Goal: Communication & Community: Answer question/provide support

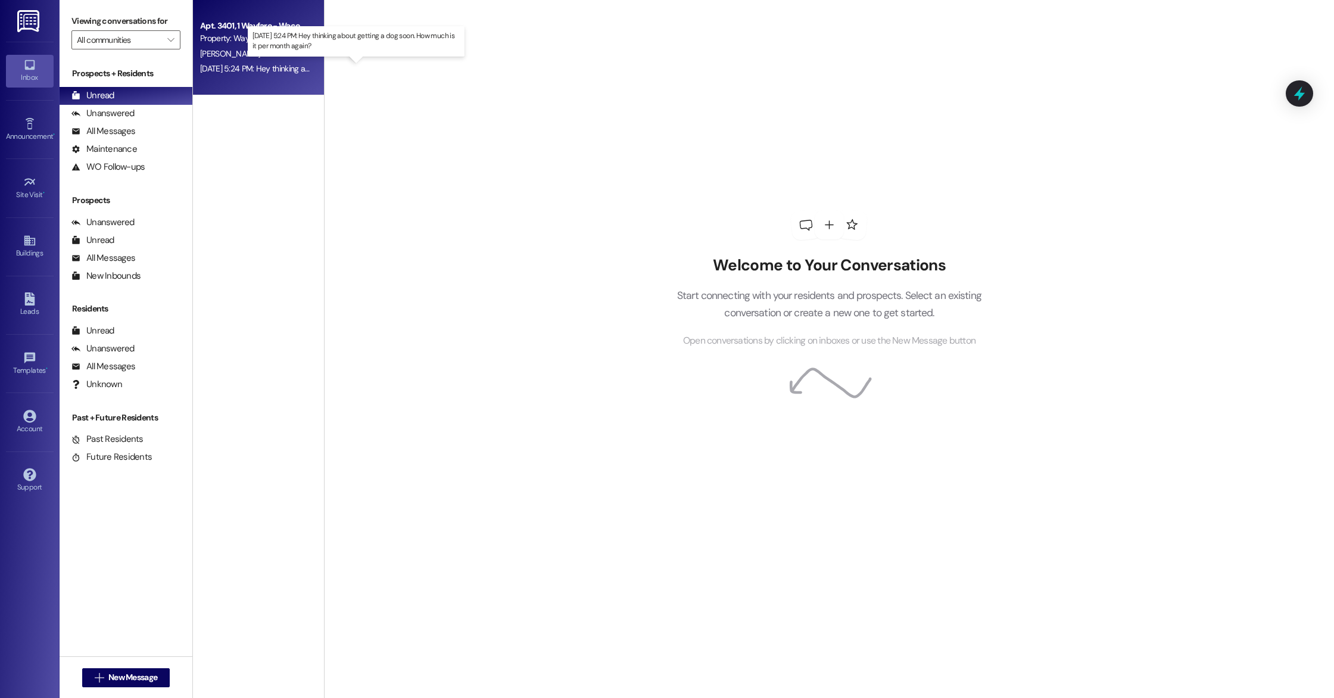
click at [287, 67] on div "[DATE] 5:24 PM: Hey thinking about getting a dog soon. How much is it per month…" at bounding box center [352, 68] width 304 height 11
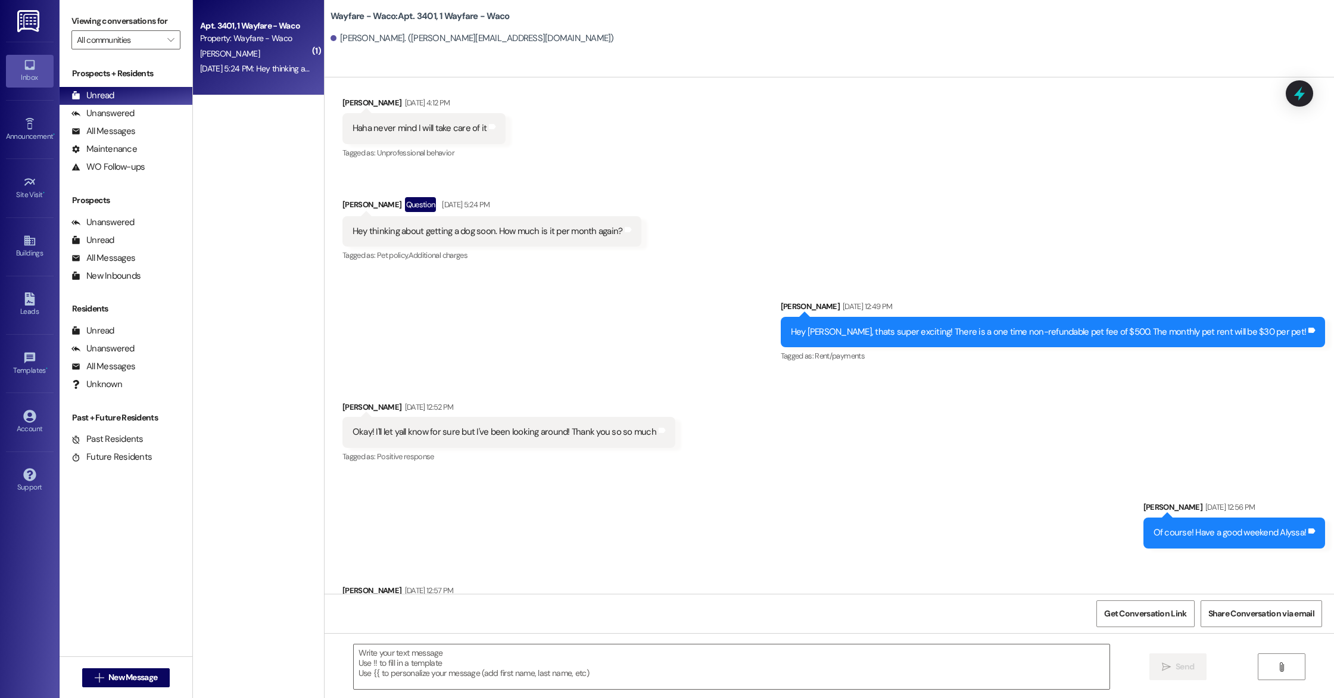
scroll to position [2592, 0]
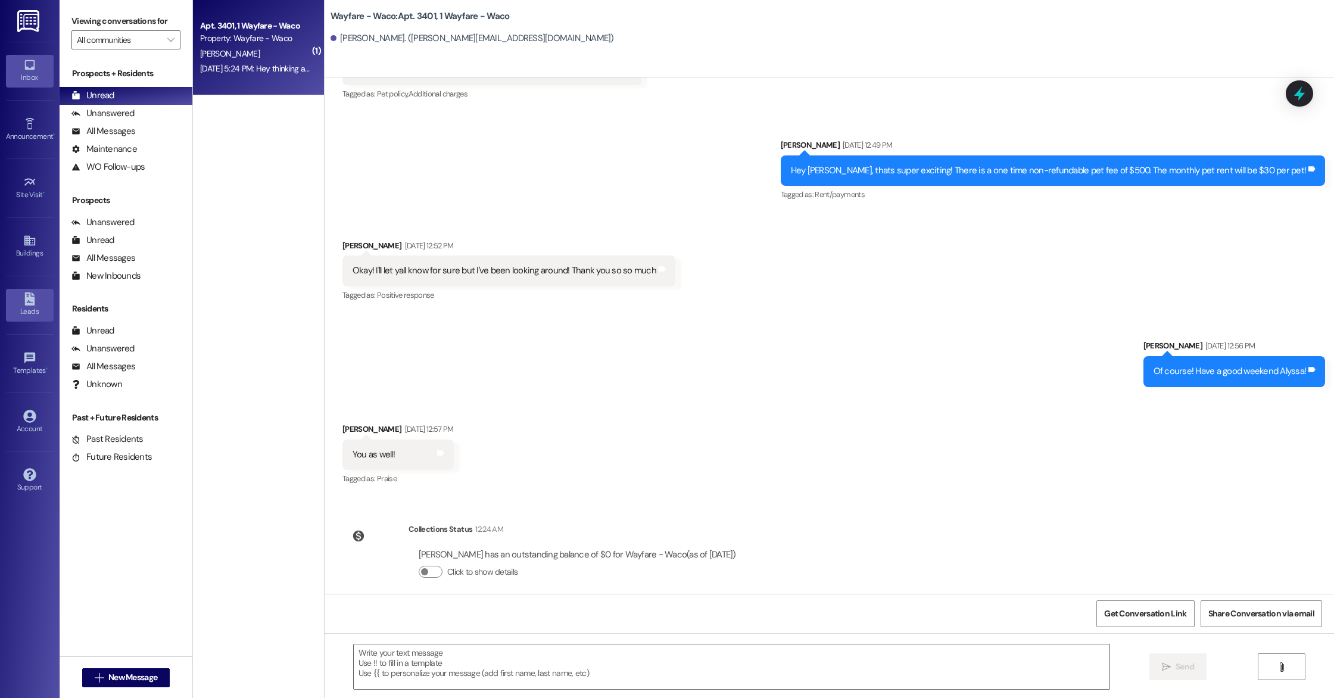
click at [20, 305] on div "Leads" at bounding box center [30, 311] width 60 height 12
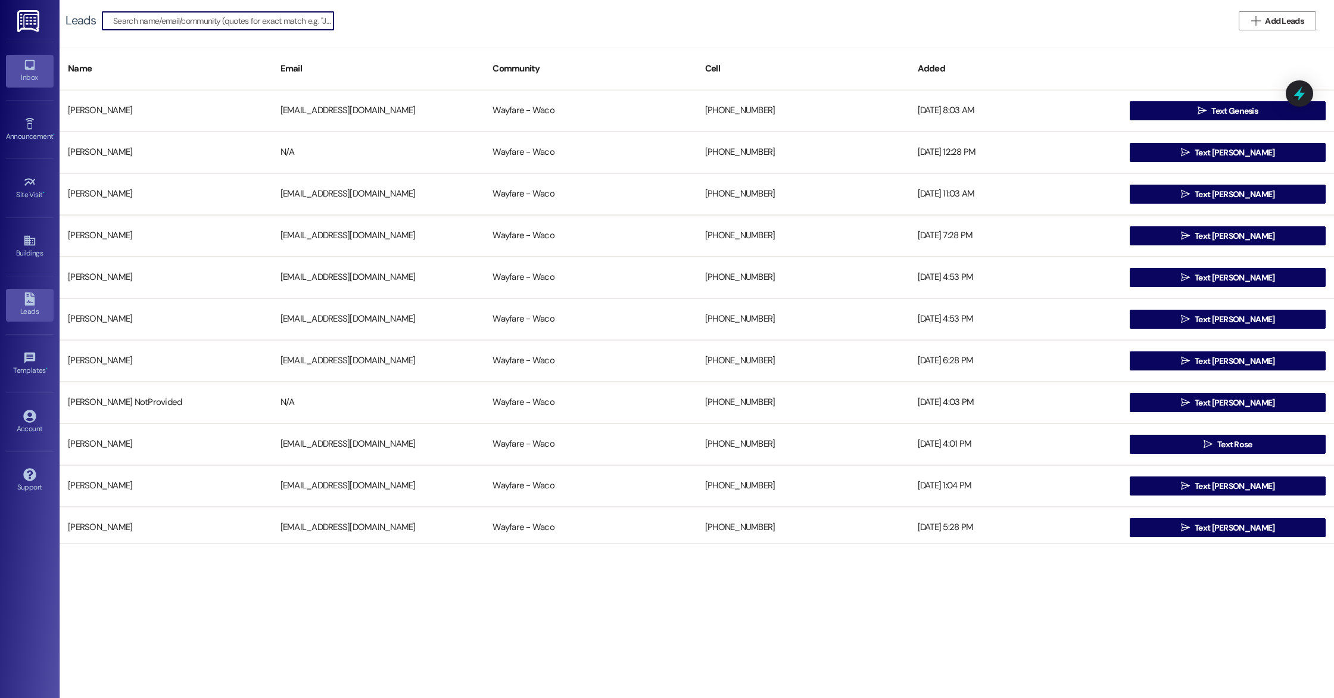
click at [31, 71] on icon at bounding box center [29, 64] width 13 height 13
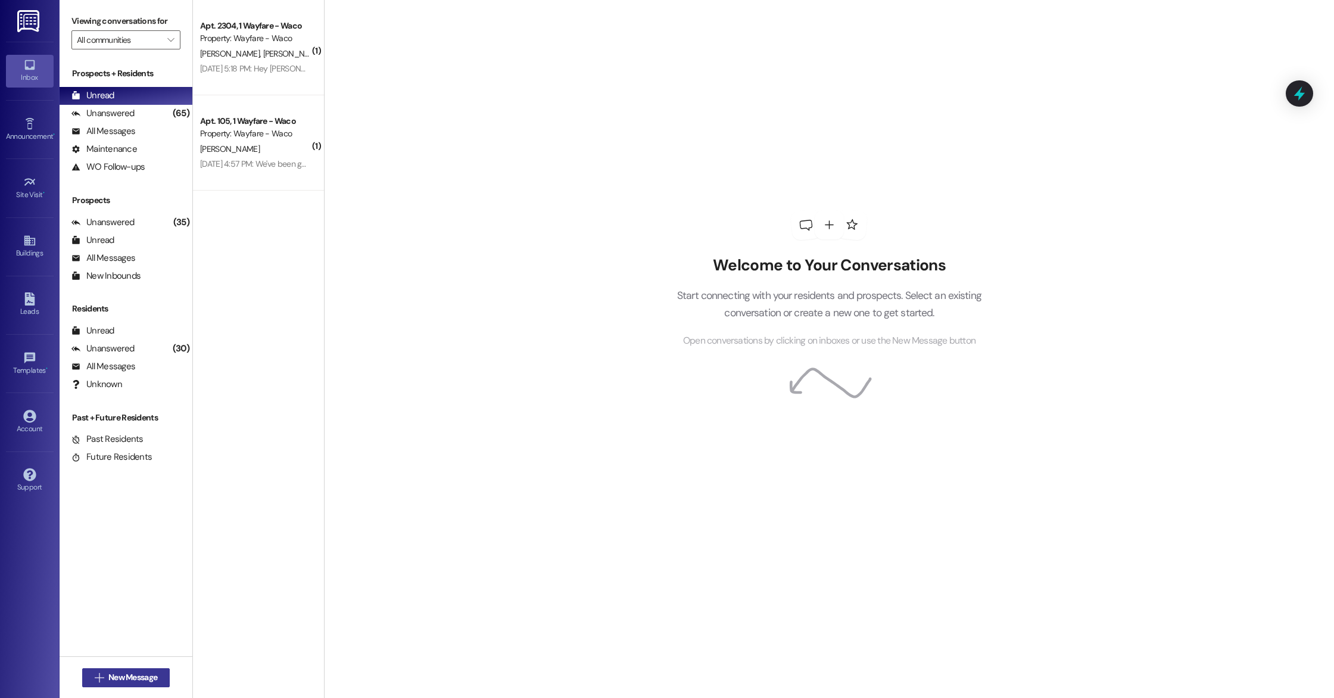
click at [153, 678] on span "New Message" at bounding box center [132, 677] width 49 height 13
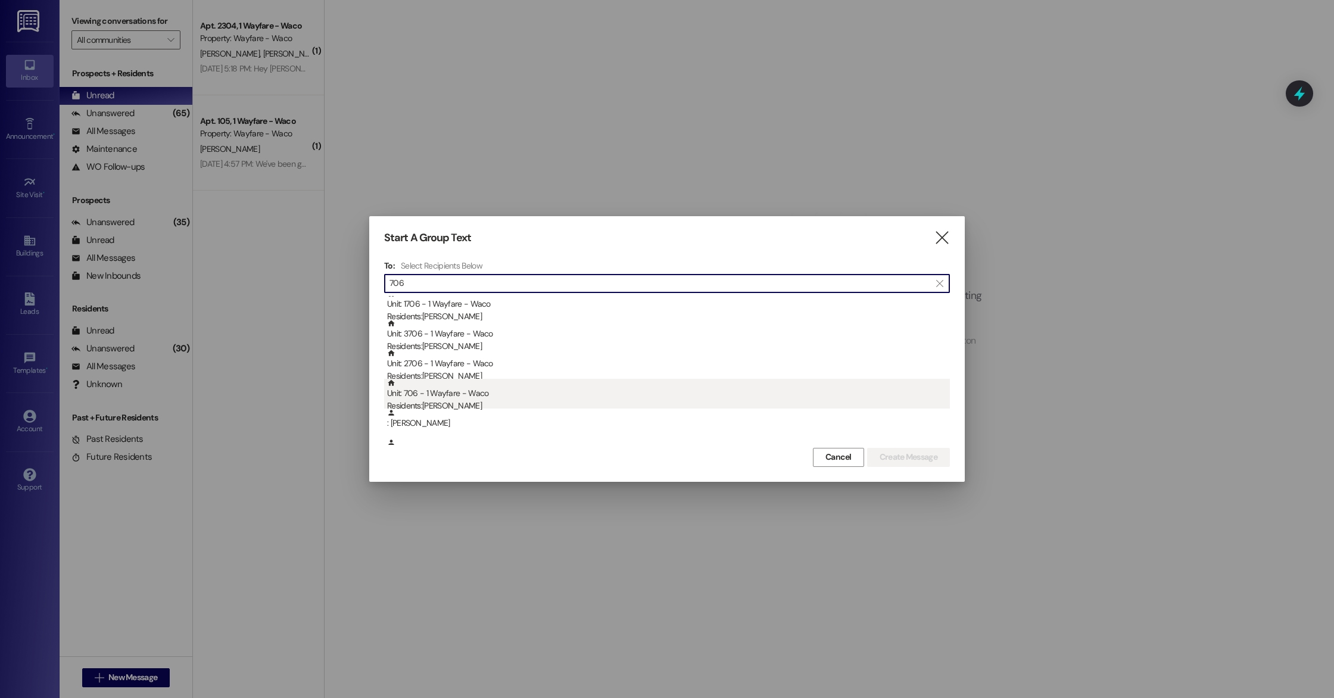
scroll to position [51, 0]
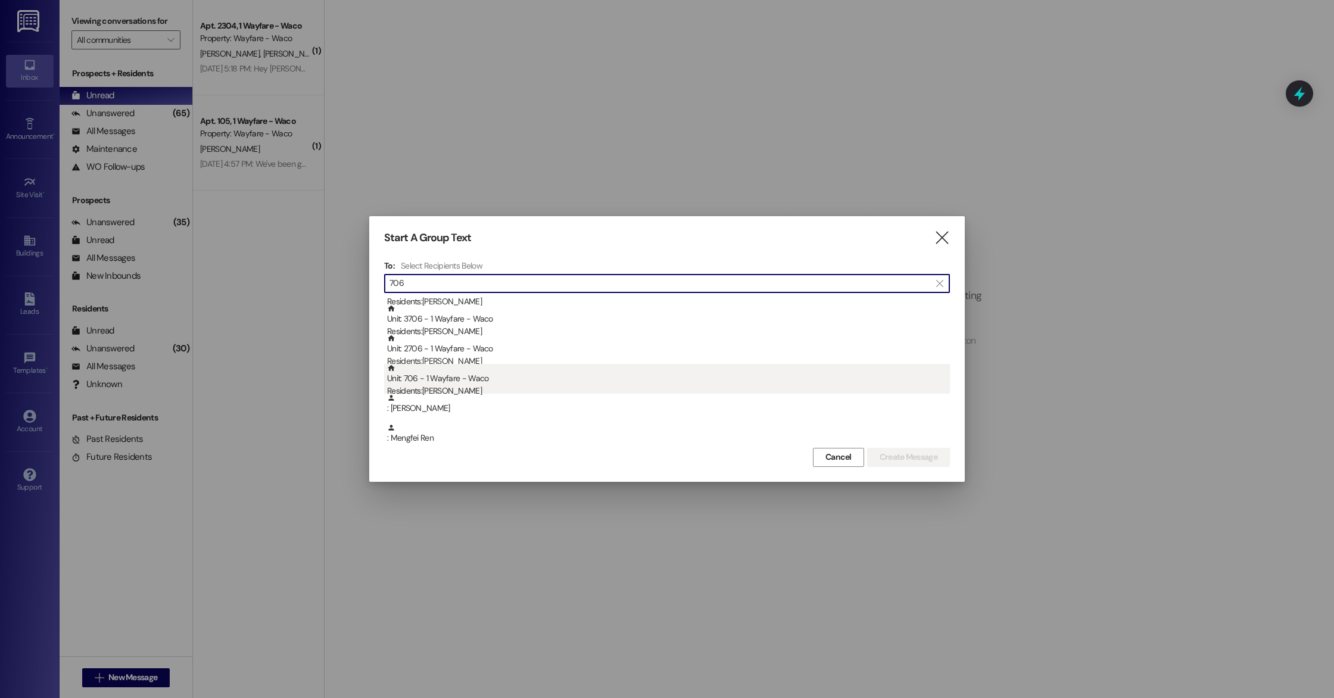
type input "706"
click at [480, 383] on div "Unit: 706 - 1 Wayfare - Waco Residents: [PERSON_NAME]" at bounding box center [668, 381] width 563 height 34
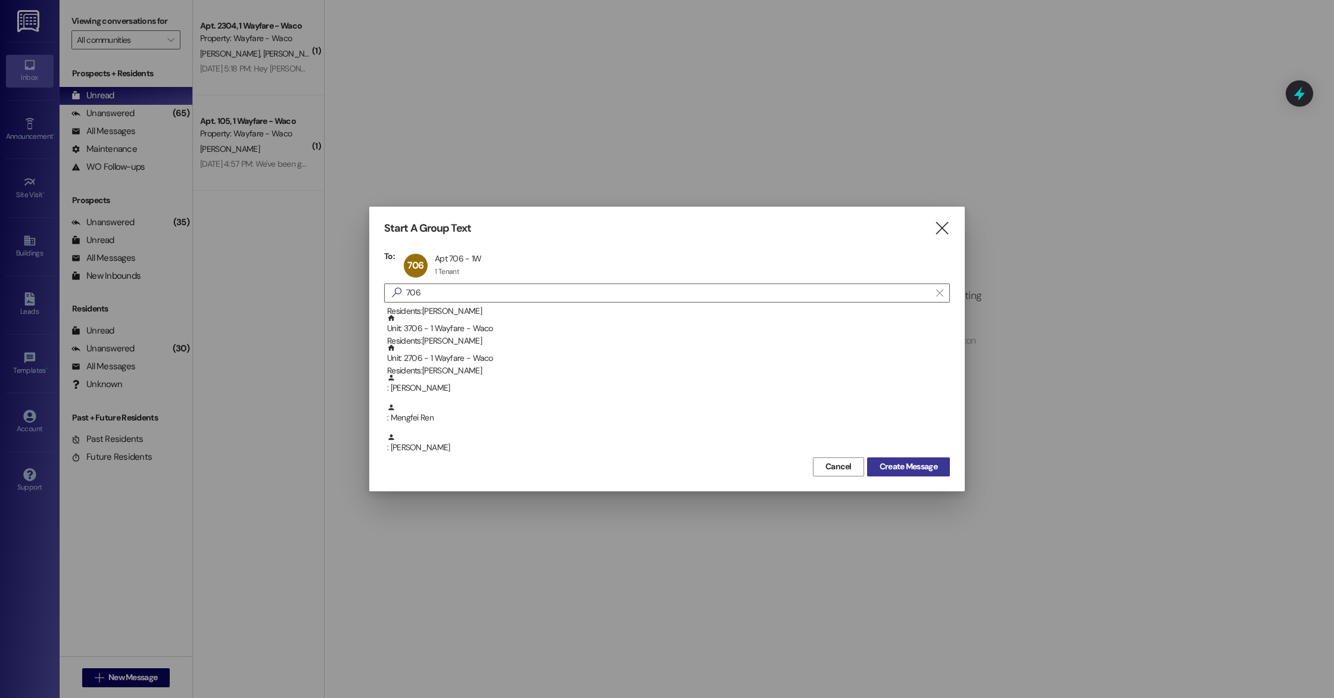
click at [916, 467] on span "Create Message" at bounding box center [908, 466] width 58 height 13
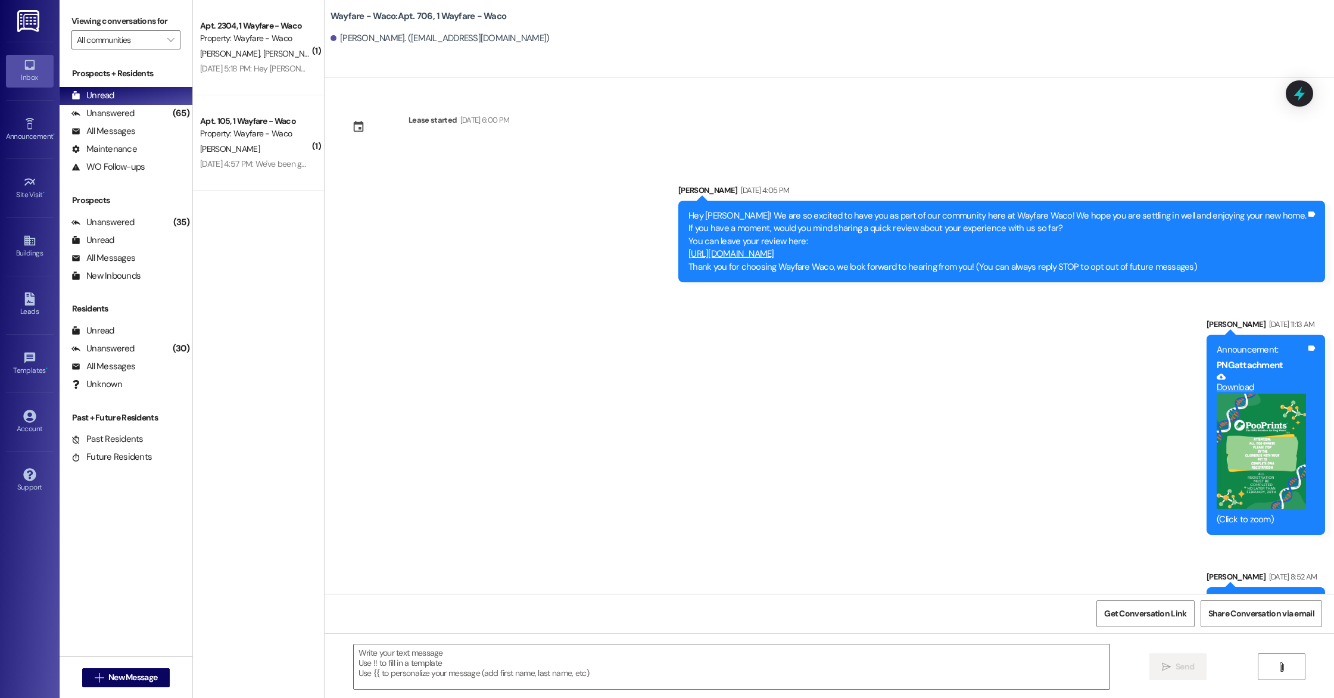
scroll to position [7458, 0]
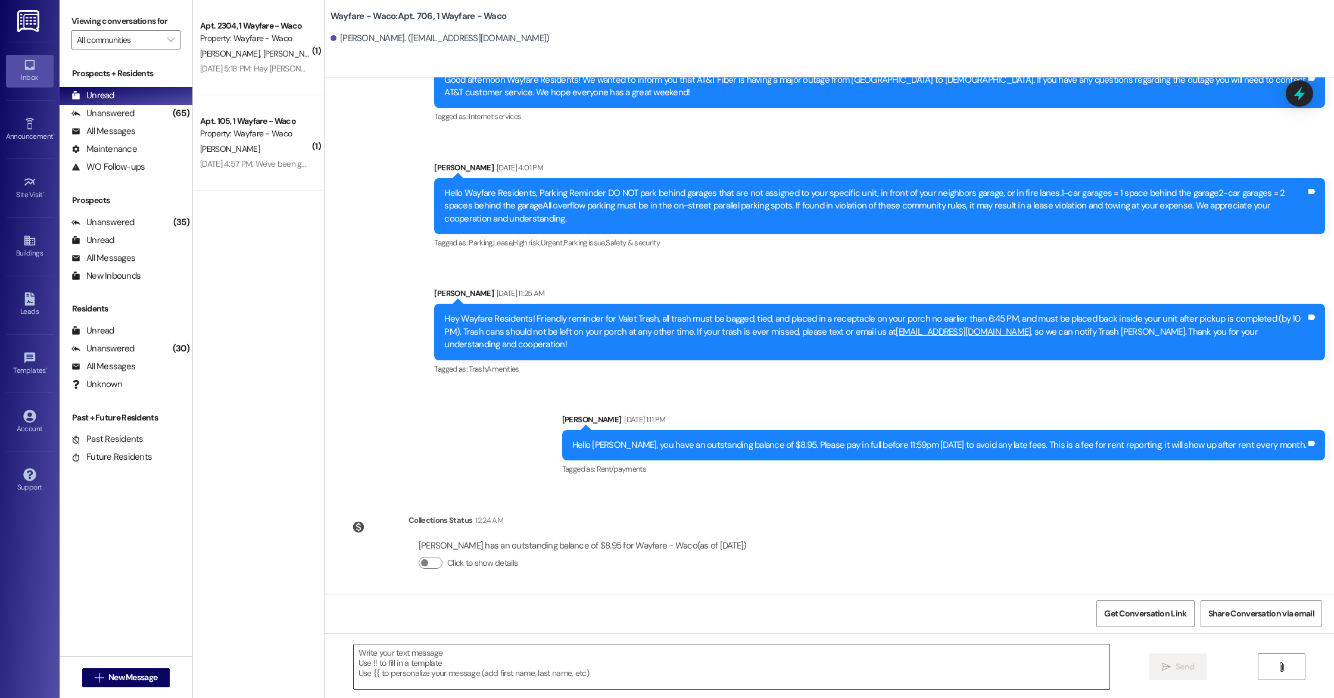
click at [572, 657] on textarea at bounding box center [732, 666] width 756 height 45
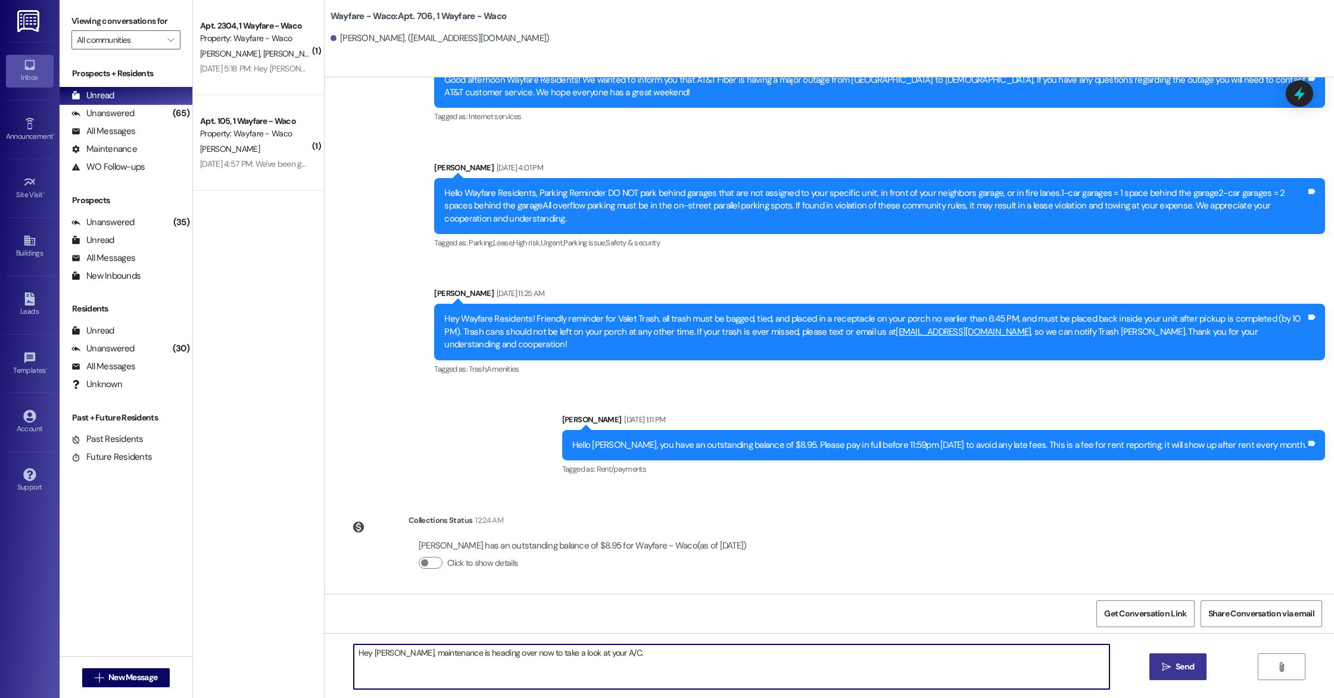
type textarea "Hey [PERSON_NAME], maintenance is heading over now to take a look at your A/C."
click at [1174, 671] on span "Send" at bounding box center [1184, 666] width 23 height 13
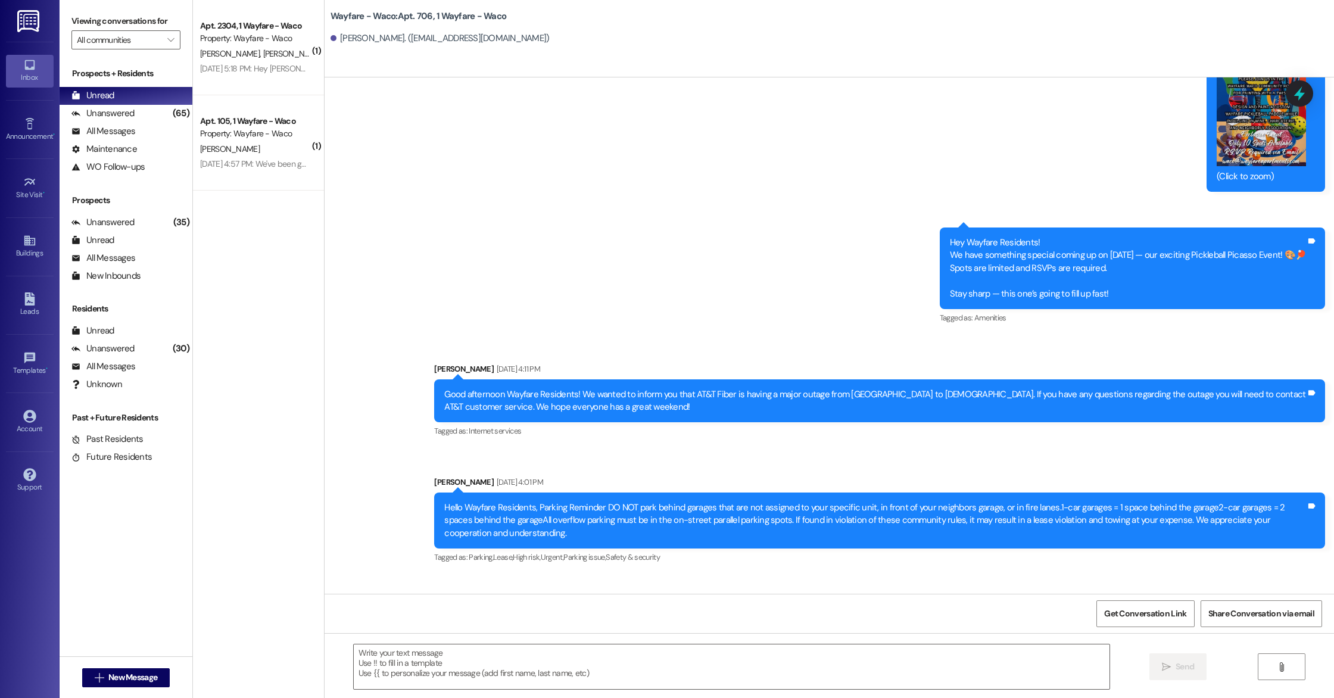
scroll to position [7541, 0]
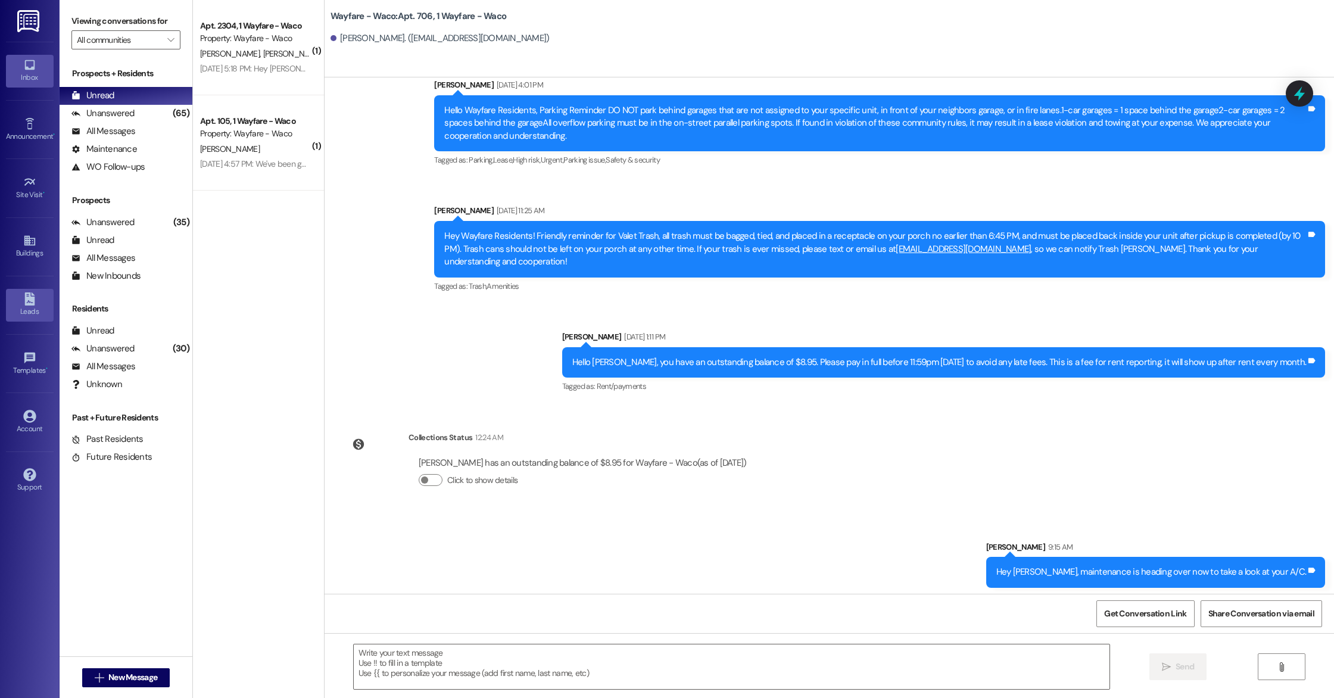
click at [15, 316] on div "Leads" at bounding box center [30, 311] width 60 height 12
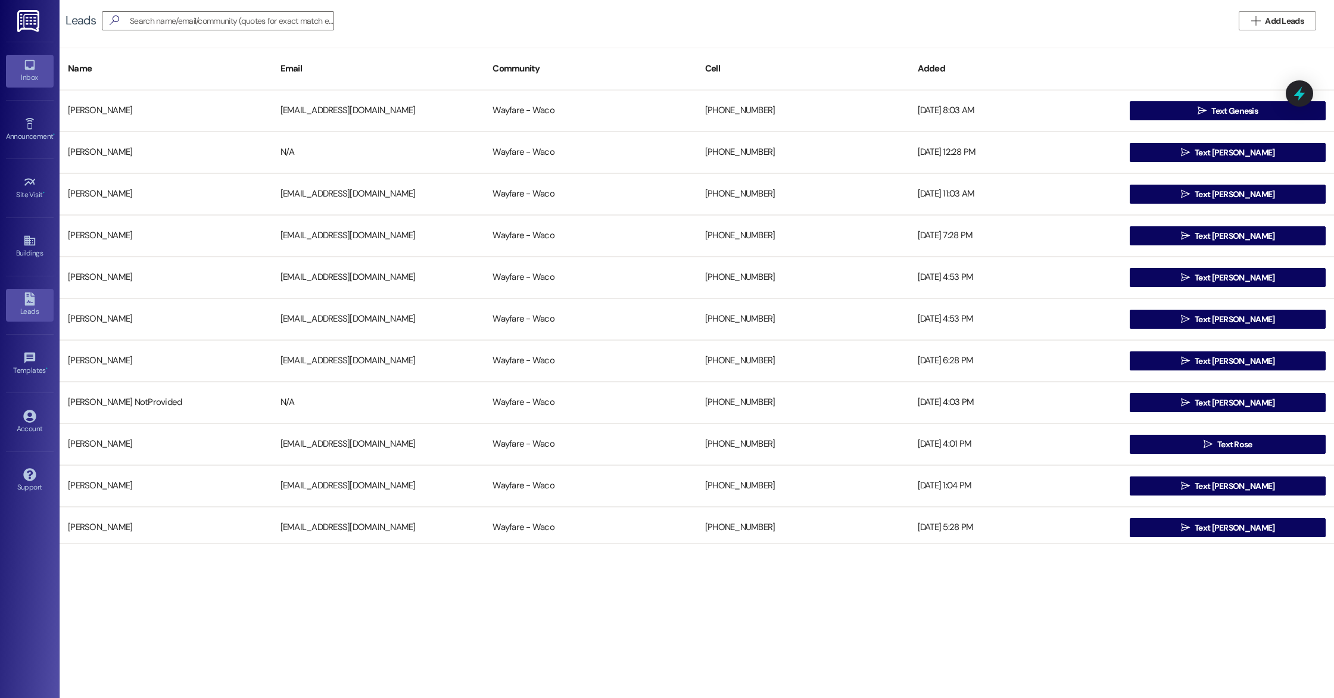
click at [29, 87] on div "Inbox Go to Inbox" at bounding box center [30, 71] width 48 height 58
click at [29, 74] on div "Inbox" at bounding box center [30, 77] width 60 height 12
